Goal: Complete application form

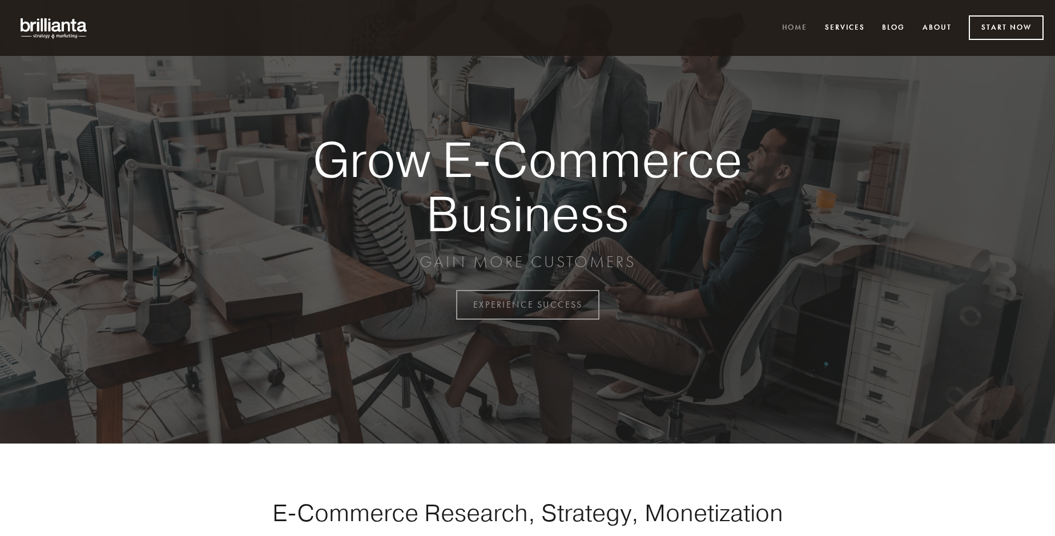
scroll to position [2993, 0]
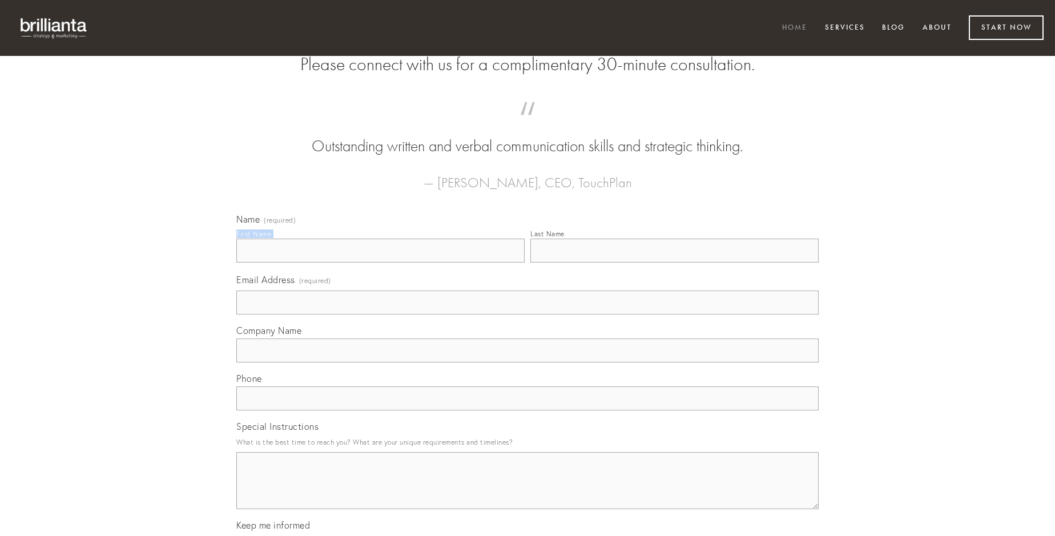
type input "[PERSON_NAME]"
click at [674, 263] on input "Last Name" at bounding box center [674, 251] width 288 height 24
type input "[PERSON_NAME]"
click at [528, 315] on input "Email Address (required)" at bounding box center [527, 303] width 582 height 24
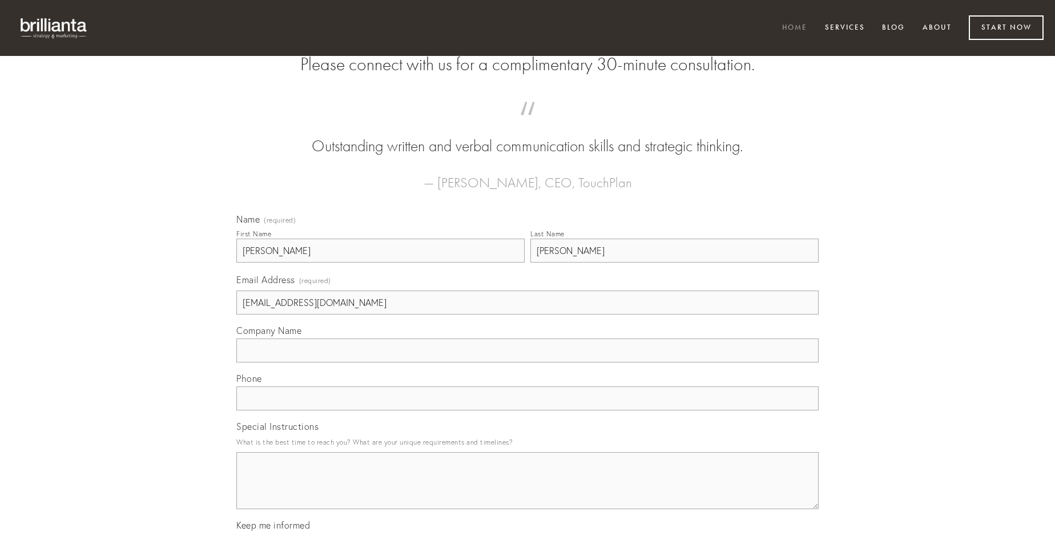
type input "[EMAIL_ADDRESS][DOMAIN_NAME]"
click at [528, 363] on input "Company Name" at bounding box center [527, 351] width 582 height 24
type input "ustulo"
click at [528, 411] on input "text" at bounding box center [527, 399] width 582 height 24
click at [528, 491] on textarea "Special Instructions" at bounding box center [527, 480] width 582 height 57
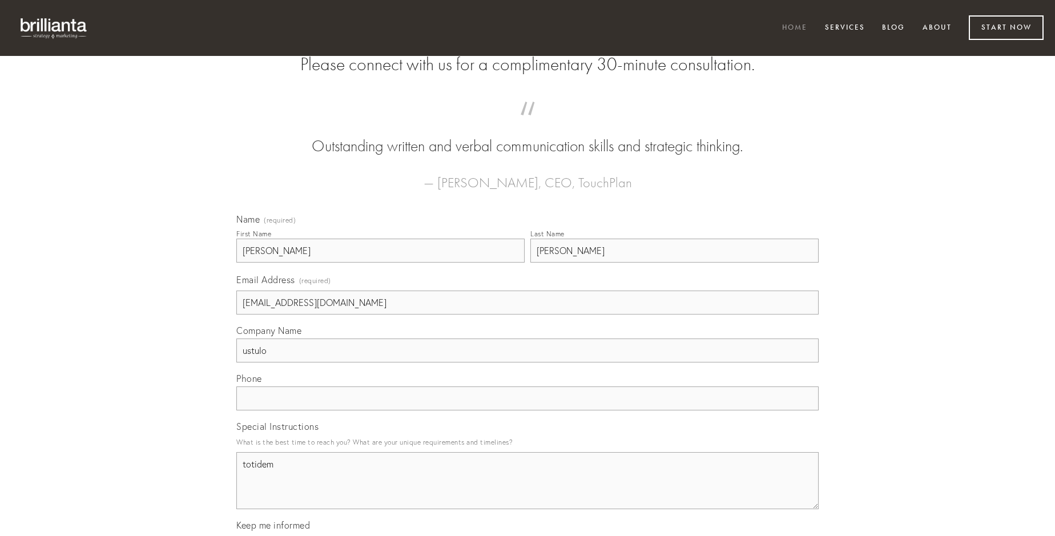
type textarea "totidem"
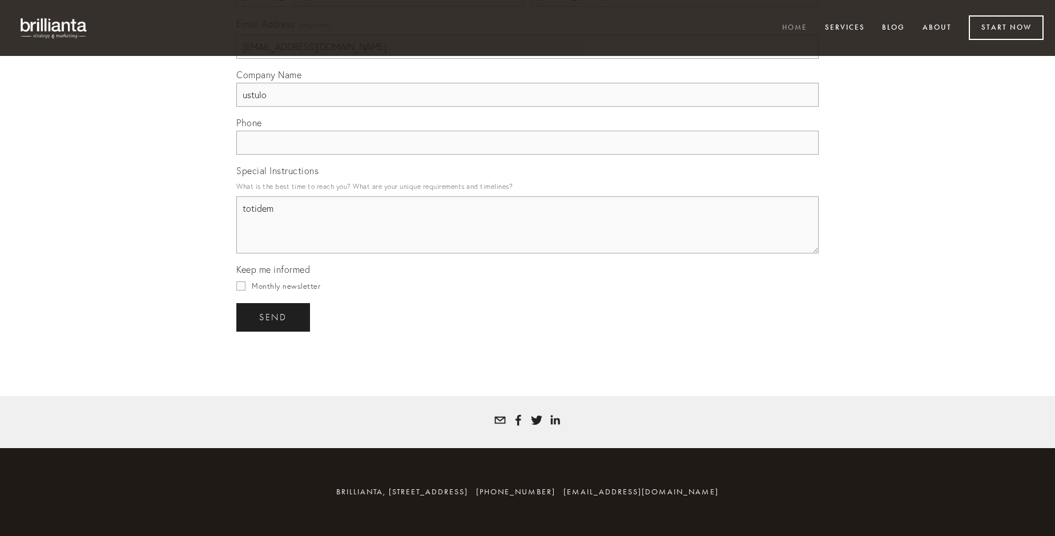
click at [274, 317] on span "send" at bounding box center [273, 317] width 28 height 10
